Goal: Information Seeking & Learning: Learn about a topic

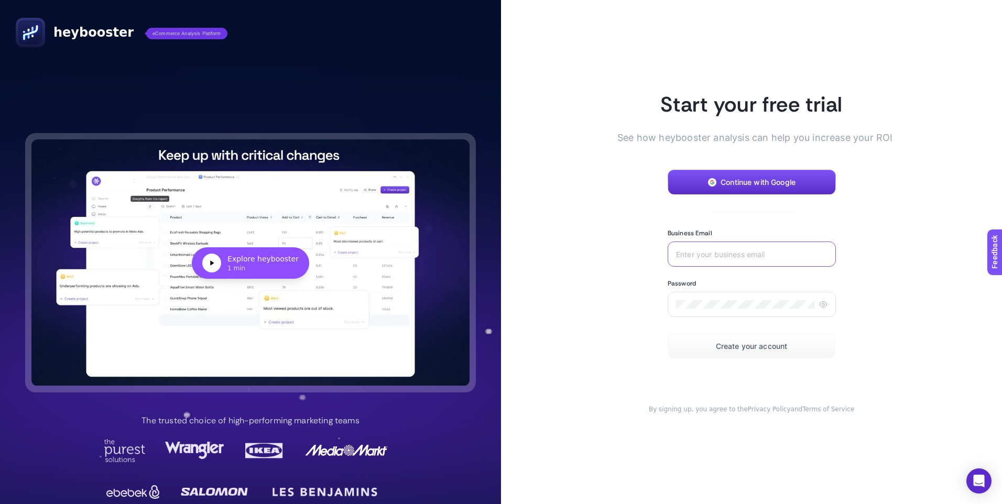
click at [766, 256] on input "Business Email" at bounding box center [752, 254] width 152 height 8
type input "[PERSON_NAME][EMAIL_ADDRESS][DOMAIN_NAME]"
click at [800, 309] on div at bounding box center [752, 304] width 168 height 25
click at [819, 305] on icon at bounding box center [823, 304] width 8 height 8
click at [777, 351] on button "Create your account" at bounding box center [752, 346] width 168 height 25
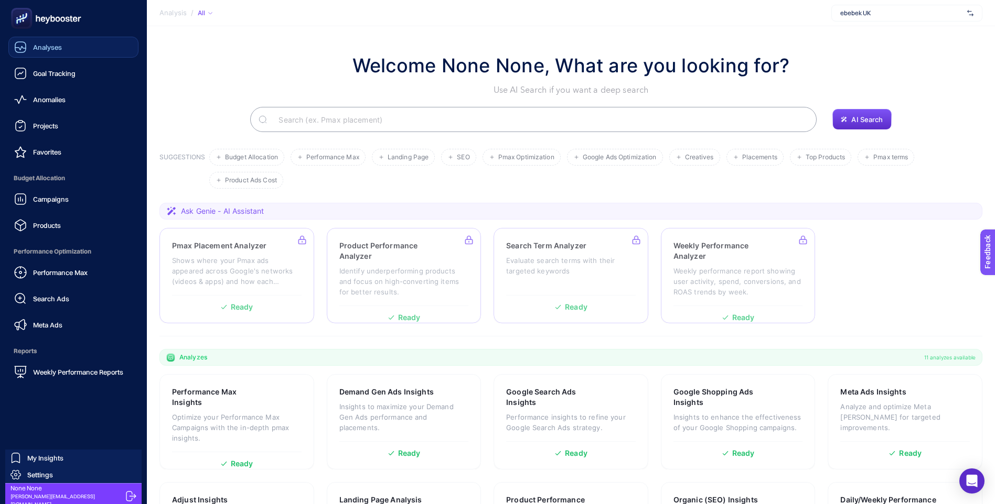
click at [35, 48] on span "Analyses" at bounding box center [47, 47] width 29 height 8
click at [74, 68] on div "Goal Tracking" at bounding box center [44, 73] width 61 height 13
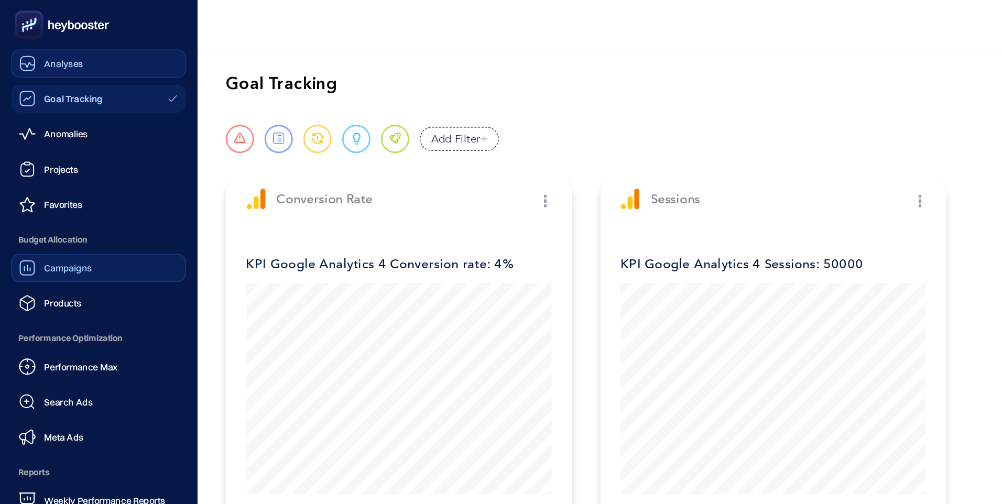
click at [83, 198] on link "Campaigns" at bounding box center [73, 199] width 130 height 21
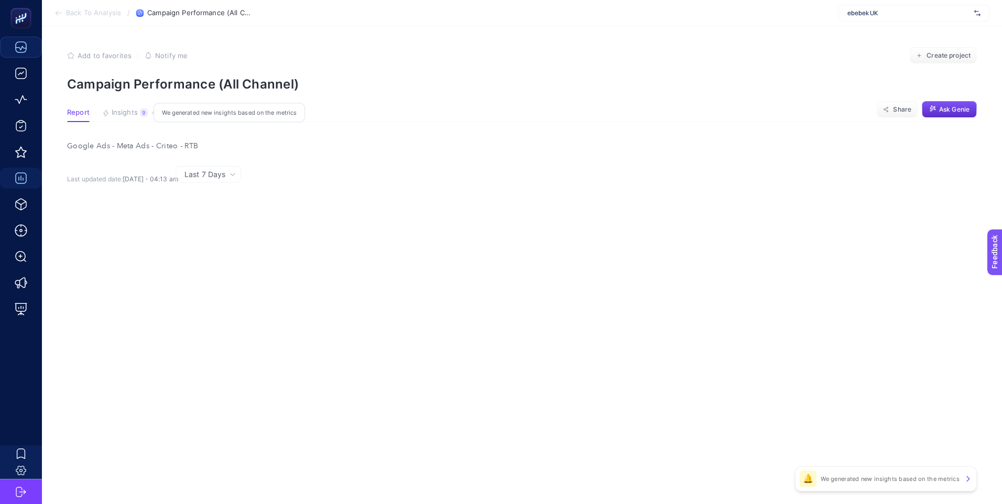
drag, startPoint x: 261, startPoint y: 191, endPoint x: 235, endPoint y: 202, distance: 27.9
click at [270, 246] on article "Add to favorites false Notify me Create project Campaign Performance (All Chann…" at bounding box center [522, 265] width 960 height 478
click at [120, 117] on button "Insights 9 We generated new insights based on the metrics" at bounding box center [125, 116] width 46 height 14
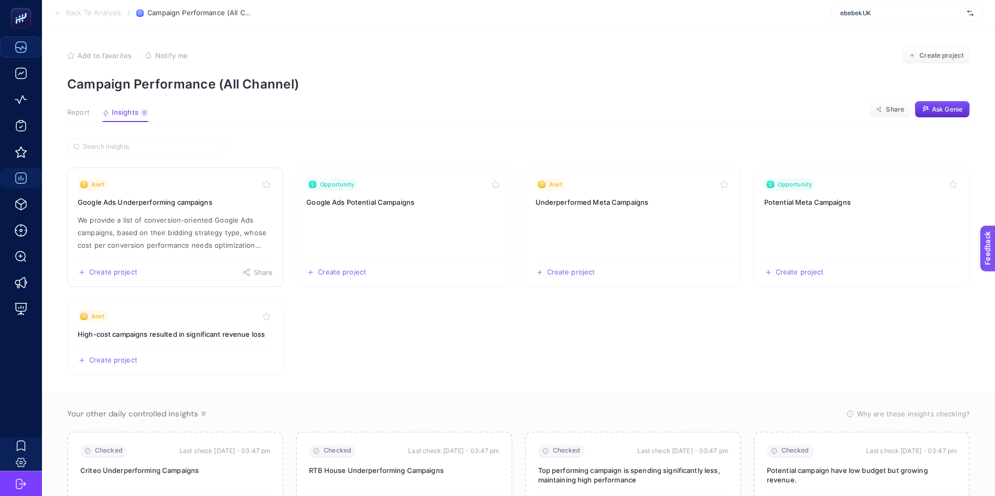
scroll to position [61, 0]
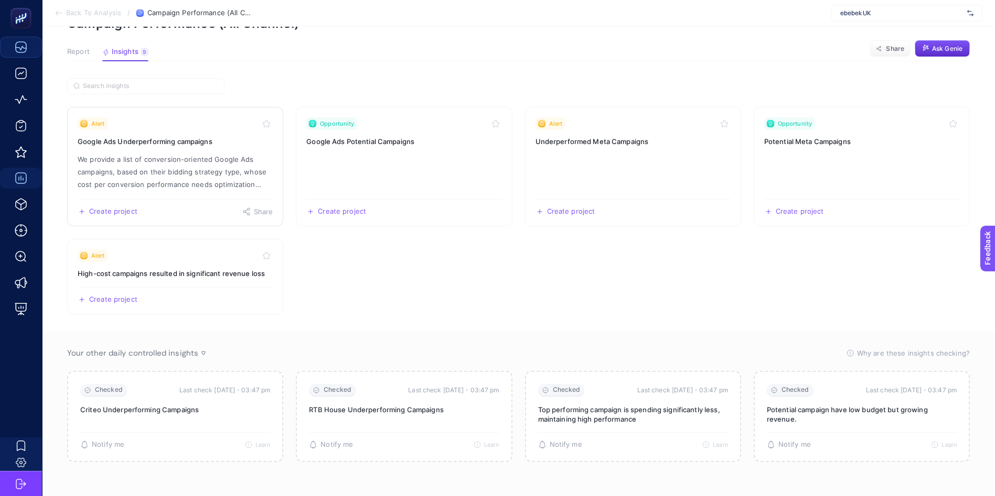
click at [214, 165] on p "We provide a list of conversion-oriented Google Ads campaigns, based on their b…" at bounding box center [175, 172] width 195 height 38
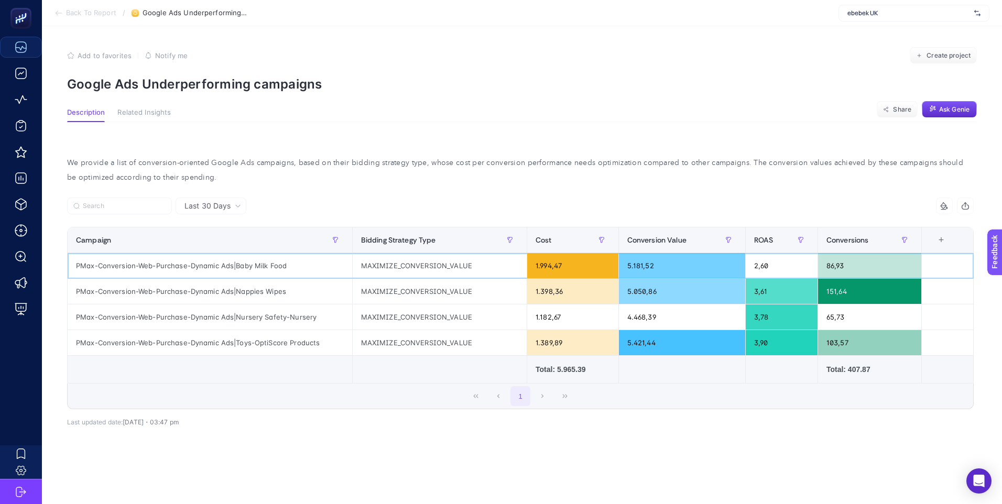
click at [850, 267] on div "86,93" at bounding box center [869, 265] width 103 height 25
click at [234, 262] on div "PMax-Conversion-Web-Purchase-Dynamic Ads|Baby Milk Food" at bounding box center [210, 265] width 285 height 25
click at [868, 271] on div "86,93" at bounding box center [869, 265] width 103 height 25
click at [538, 392] on div "1" at bounding box center [521, 396] width 906 height 25
